Goal: Book appointment/travel/reservation

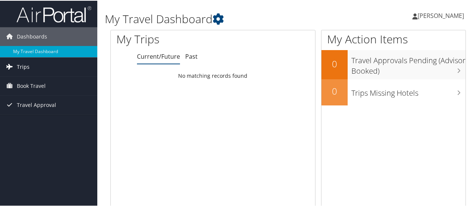
click at [20, 68] on span "Trips" at bounding box center [23, 66] width 13 height 19
click at [22, 67] on span "Trips" at bounding box center [23, 66] width 13 height 19
click at [31, 54] on link "My Travel Dashboard" at bounding box center [48, 50] width 97 height 11
click at [20, 86] on span "Book Travel" at bounding box center [31, 85] width 29 height 19
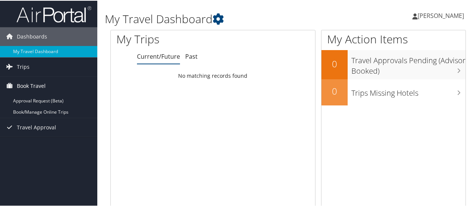
click at [20, 86] on span "Book Travel" at bounding box center [31, 85] width 29 height 19
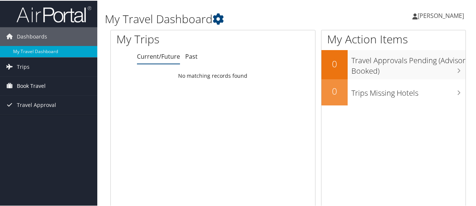
click at [20, 86] on span "Book Travel" at bounding box center [31, 85] width 29 height 19
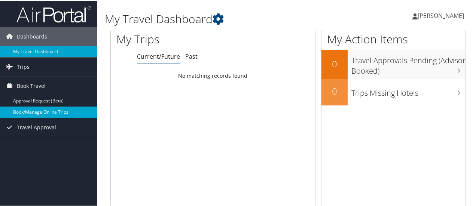
click at [29, 107] on link "Book/Manage Online Trips" at bounding box center [48, 111] width 97 height 11
